Goal: Find specific page/section: Find specific page/section

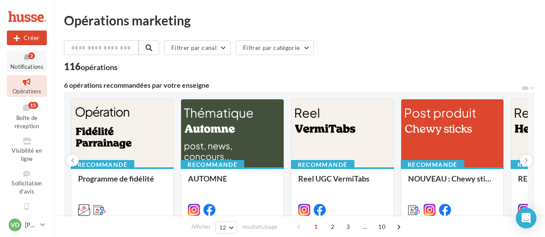
click at [30, 61] on icon at bounding box center [26, 57] width 35 height 10
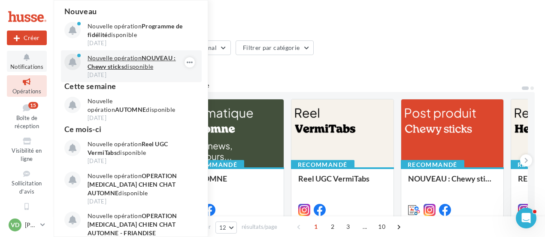
click at [135, 67] on p "Nouvelle opération NOUVEAU : Chewy sticks disponible" at bounding box center [138, 62] width 100 height 17
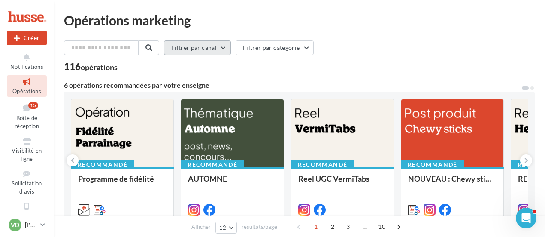
click at [207, 43] on button "Filtrer par canal" at bounding box center [197, 47] width 67 height 15
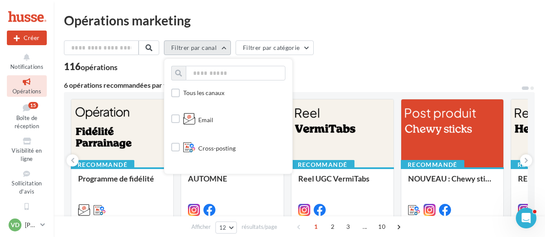
click at [207, 43] on button "Filtrer par canal" at bounding box center [197, 47] width 67 height 15
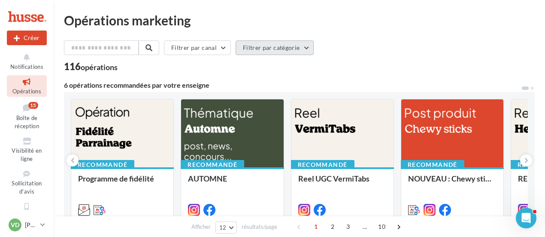
click at [254, 49] on button "Filtrer par catégorie" at bounding box center [275, 47] width 78 height 15
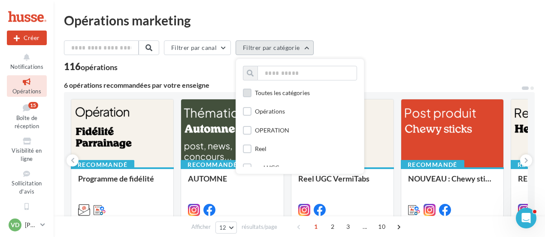
scroll to position [43, 0]
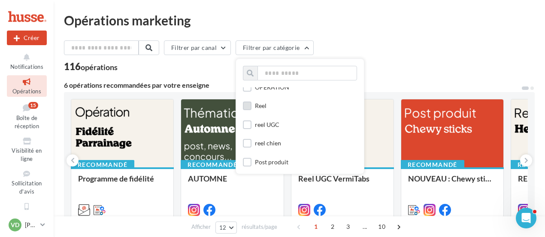
click at [251, 105] on label at bounding box center [247, 105] width 9 height 9
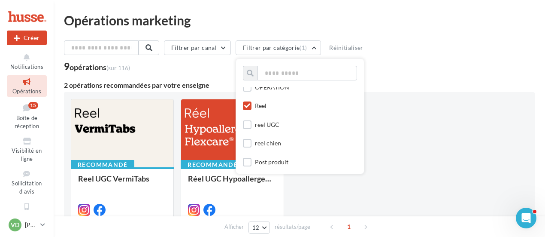
click at [246, 102] on div at bounding box center [247, 105] width 9 height 9
click at [250, 104] on icon at bounding box center [247, 106] width 6 height 6
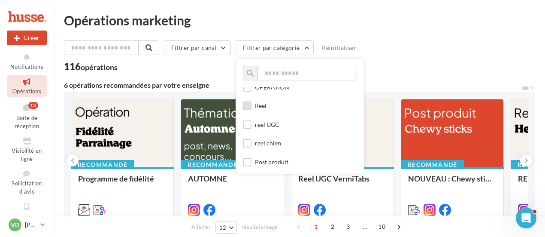
scroll to position [0, 0]
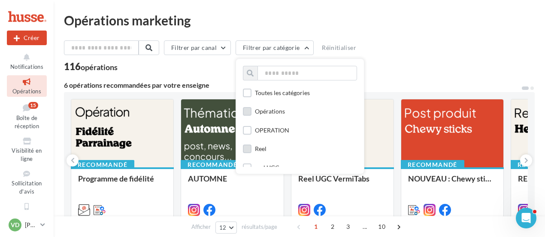
click at [252, 115] on label at bounding box center [247, 111] width 9 height 9
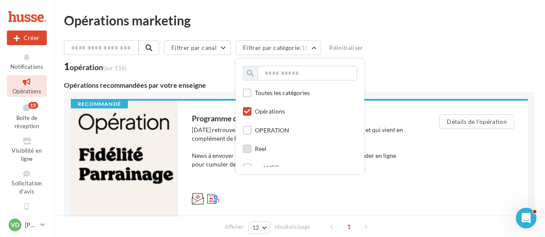
click at [249, 110] on icon at bounding box center [247, 111] width 6 height 6
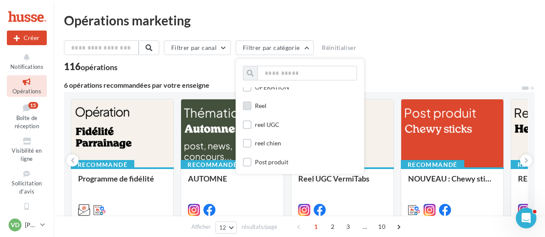
scroll to position [129, 0]
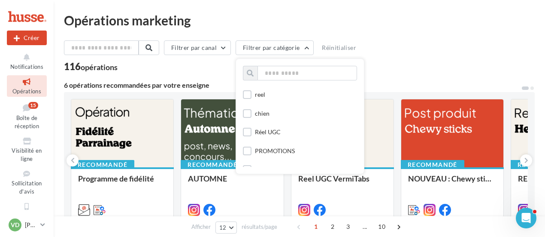
click at [255, 133] on div "Réel UGC" at bounding box center [262, 133] width 38 height 11
click at [251, 135] on label at bounding box center [247, 132] width 9 height 9
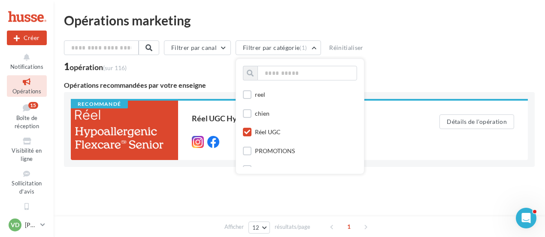
click at [250, 135] on icon at bounding box center [247, 132] width 6 height 6
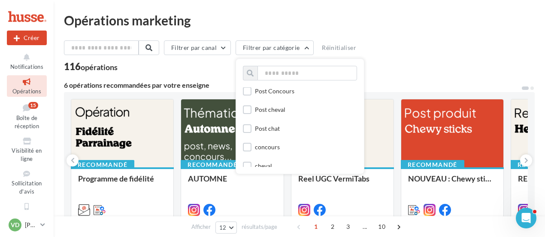
scroll to position [386, 0]
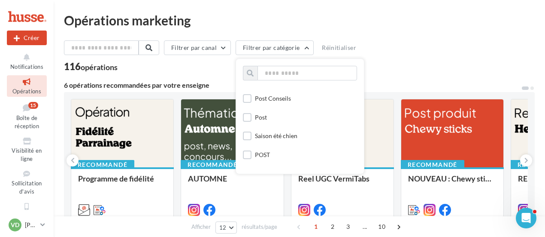
click at [428, 59] on div "Filtrer par canal Filtrer par catégorie Toutes les catégories Opérations OPERAT…" at bounding box center [299, 55] width 471 height 31
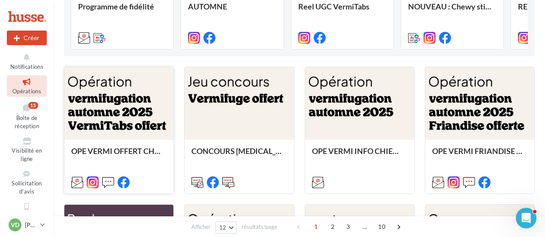
scroll to position [86, 0]
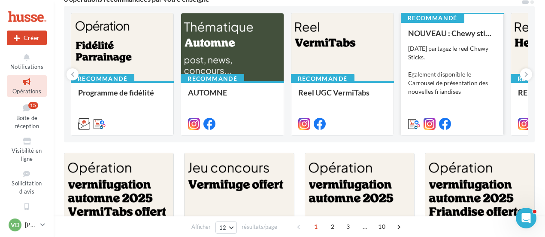
click at [436, 38] on div "NOUVEAU : Chewy sticks [DATE] partagez le reel Chewy Sticks. Egalement disponib…" at bounding box center [452, 78] width 88 height 98
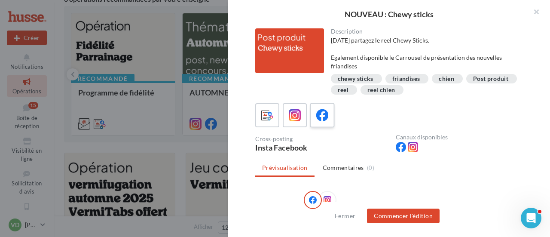
click at [322, 117] on icon at bounding box center [322, 115] width 12 height 12
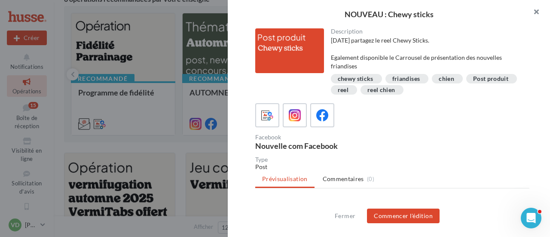
click at [532, 11] on button "button" at bounding box center [532, 13] width 34 height 26
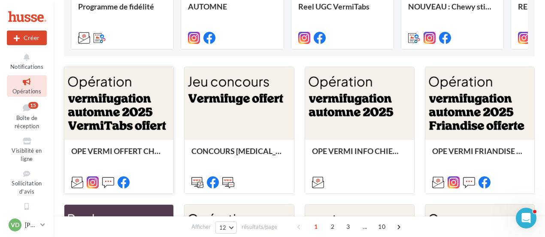
scroll to position [0, 0]
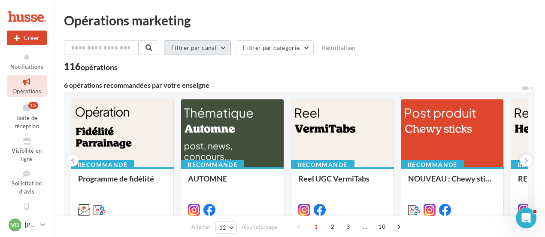
click at [206, 46] on button "Filtrer par canal" at bounding box center [197, 47] width 67 height 15
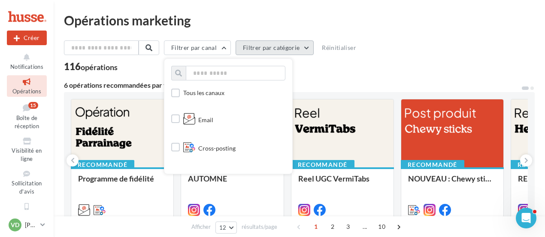
click at [263, 49] on button "Filtrer par catégorie" at bounding box center [275, 47] width 78 height 15
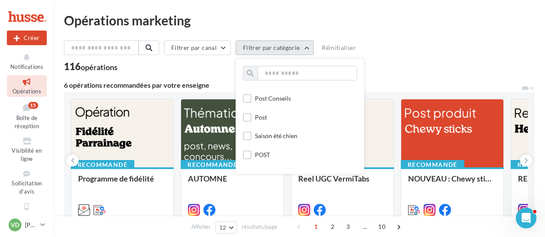
scroll to position [429, 0]
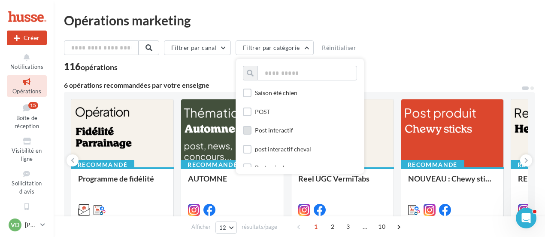
click at [251, 134] on label at bounding box center [247, 130] width 9 height 9
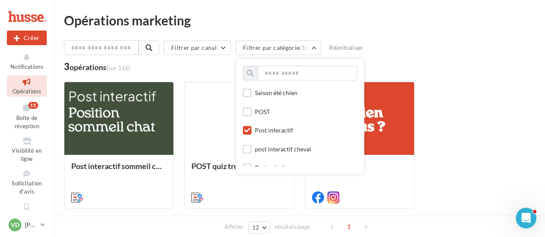
click at [250, 133] on icon at bounding box center [247, 130] width 6 height 6
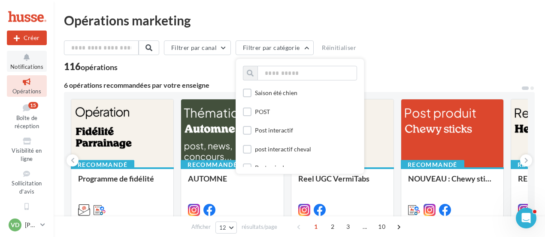
click at [26, 58] on icon at bounding box center [26, 57] width 35 height 10
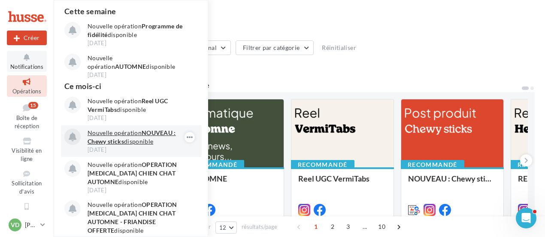
click at [144, 135] on strong "NOUVEAU : Chewy sticks" at bounding box center [132, 137] width 88 height 16
click at [133, 130] on p "Nouvelle opération NOUVEAU : Chewy sticks disponible" at bounding box center [138, 136] width 100 height 17
click at [132, 139] on p "Nouvelle opération NOUVEAU : Chewy sticks disponible" at bounding box center [138, 136] width 100 height 17
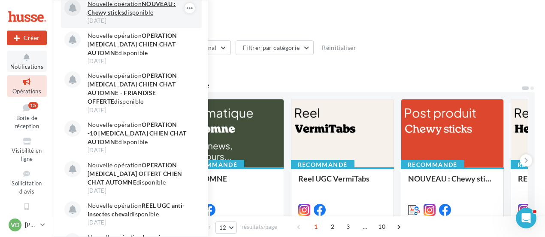
scroll to position [43, 0]
